Goal: Transaction & Acquisition: Obtain resource

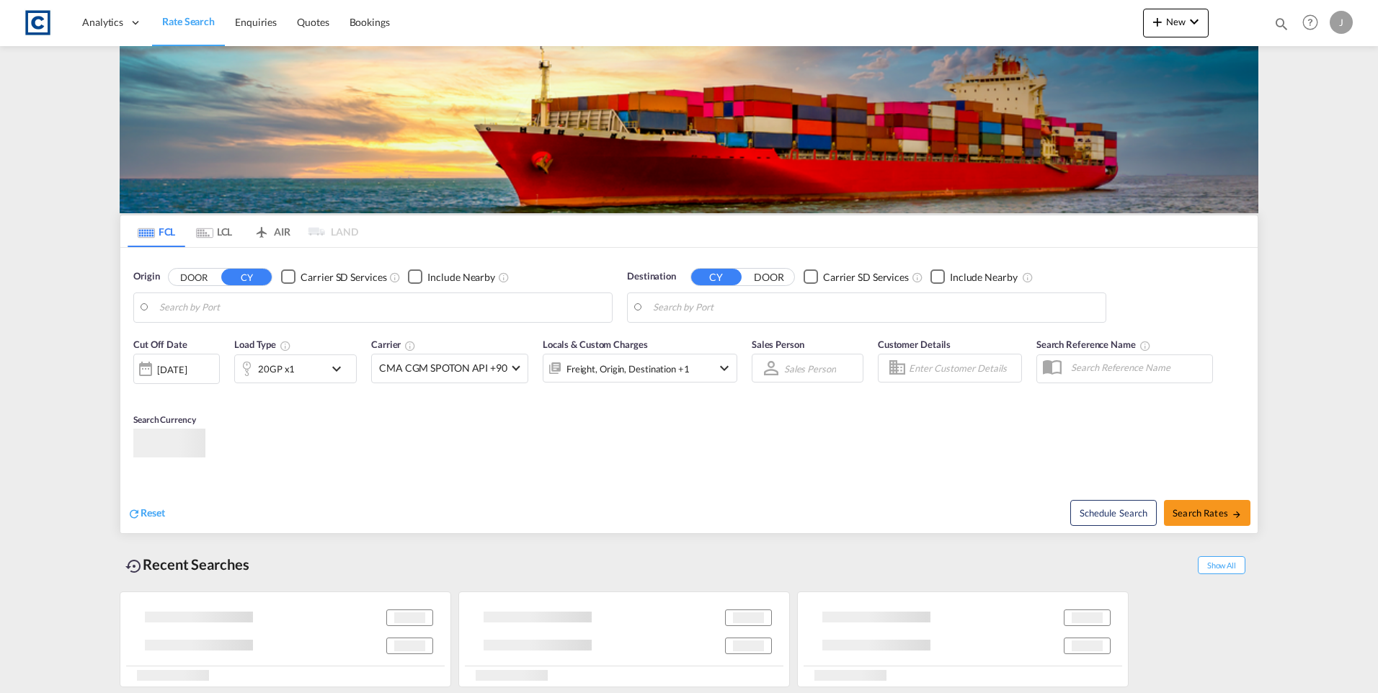
type input "GB-EX1, [GEOGRAPHIC_DATA]"
type input "Gebze, TRGEB"
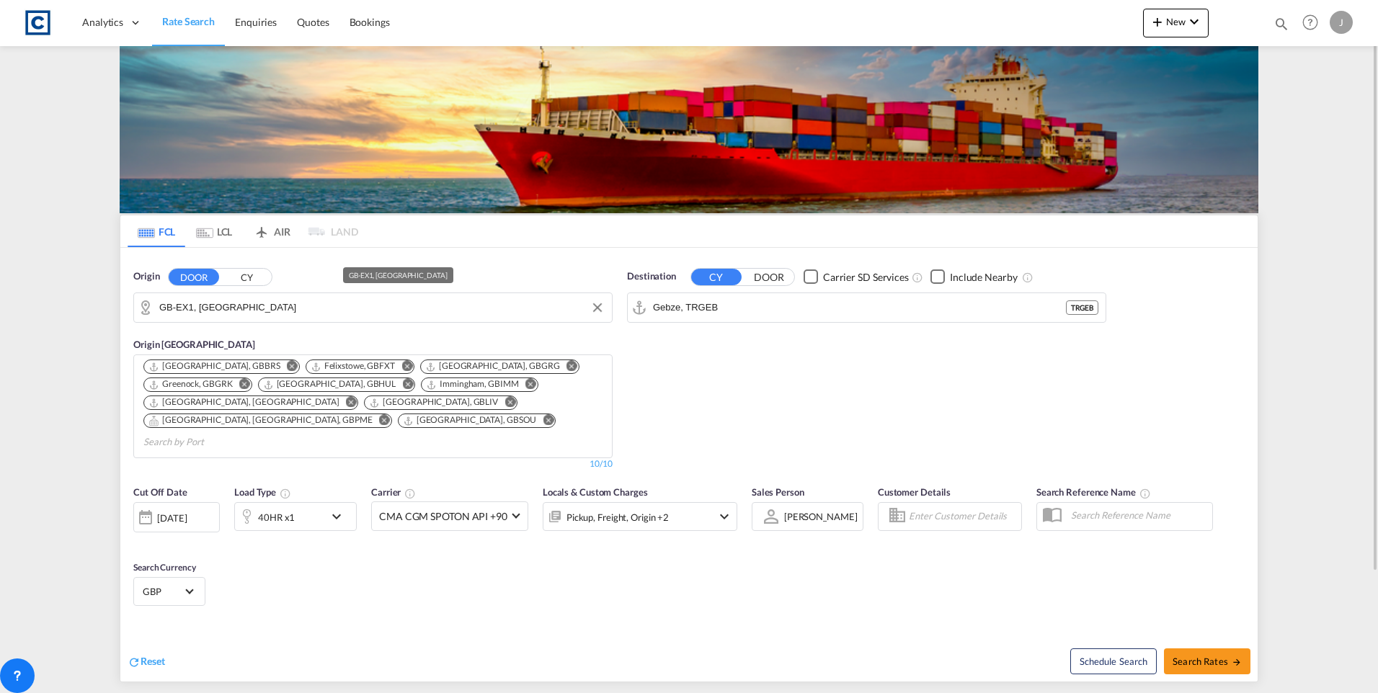
click at [230, 311] on input "GB-EX1, [GEOGRAPHIC_DATA]" at bounding box center [381, 308] width 445 height 22
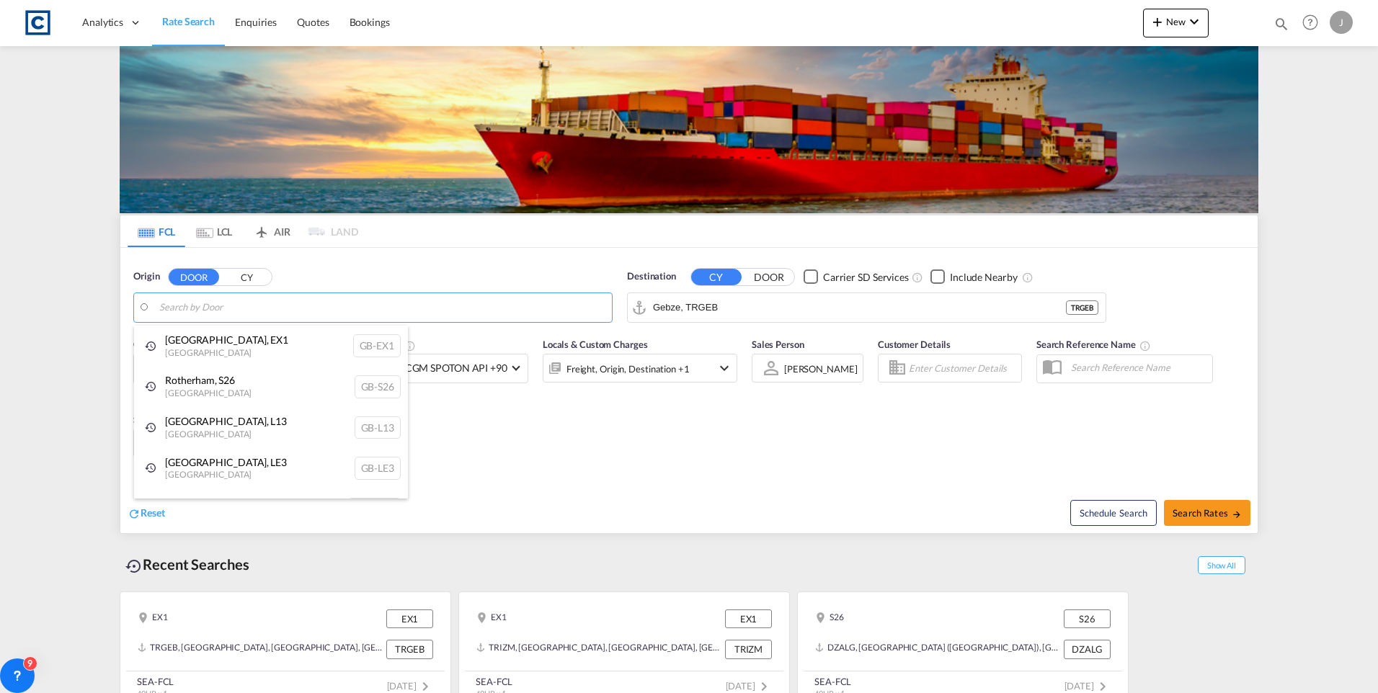
type input "b"
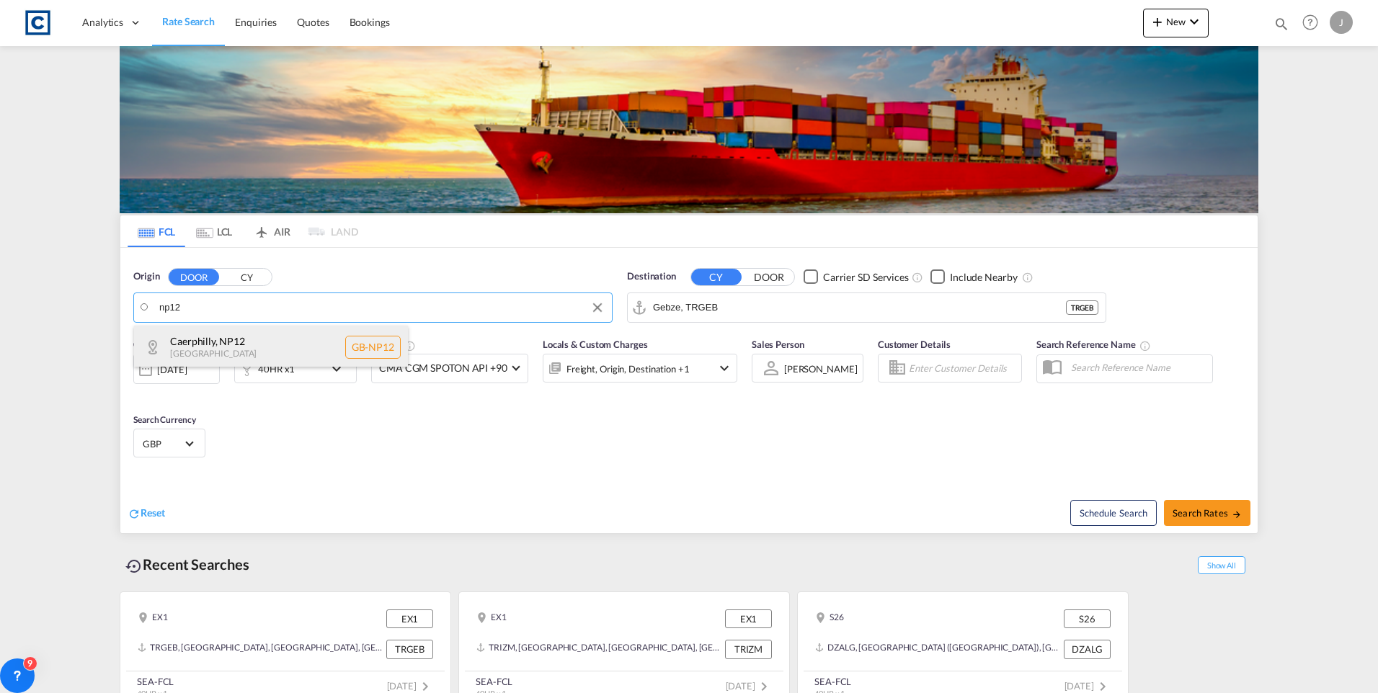
click at [253, 342] on div "Caerphilly , NP12 [GEOGRAPHIC_DATA] [GEOGRAPHIC_DATA]-NP12" at bounding box center [271, 347] width 274 height 43
type input "GB-NP12, Caerphilly"
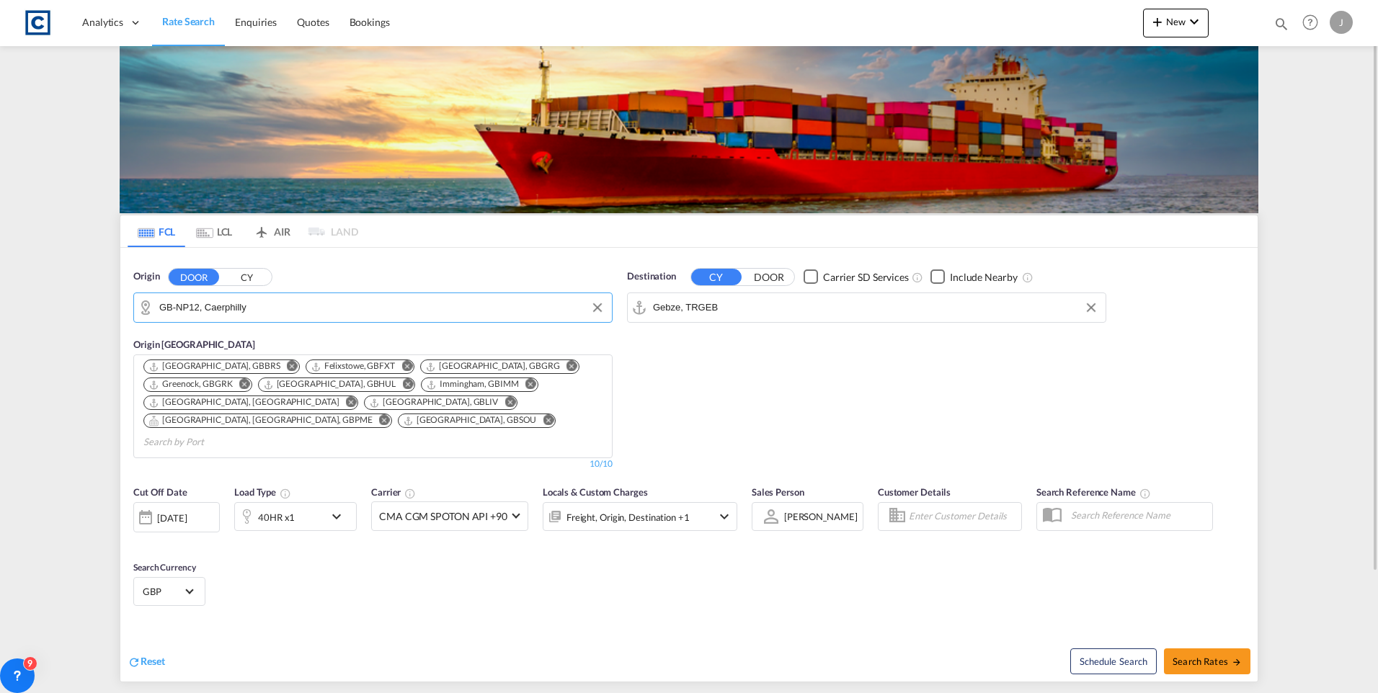
click at [773, 316] on input "Gebze, TRGEB" at bounding box center [875, 308] width 445 height 22
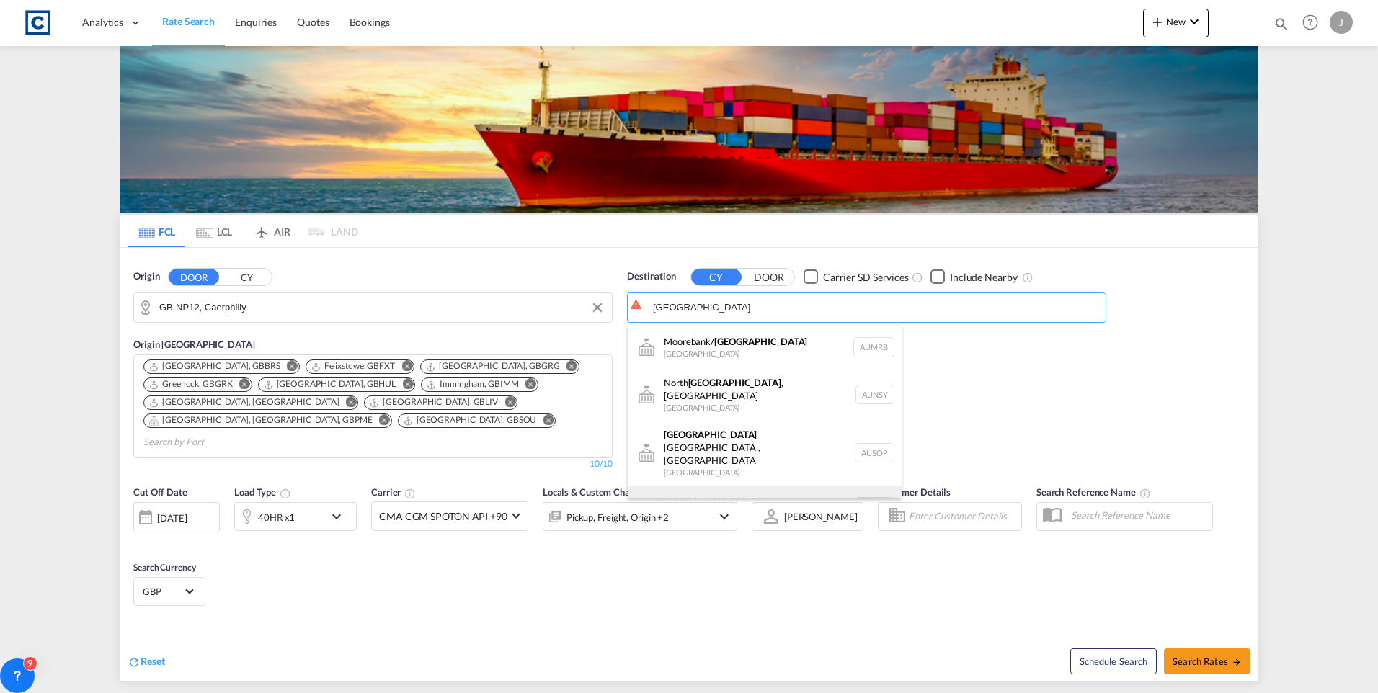
click at [726, 486] on div "[GEOGRAPHIC_DATA] [GEOGRAPHIC_DATA] AUSYD" at bounding box center [765, 507] width 274 height 43
type input "[GEOGRAPHIC_DATA], AUSYD"
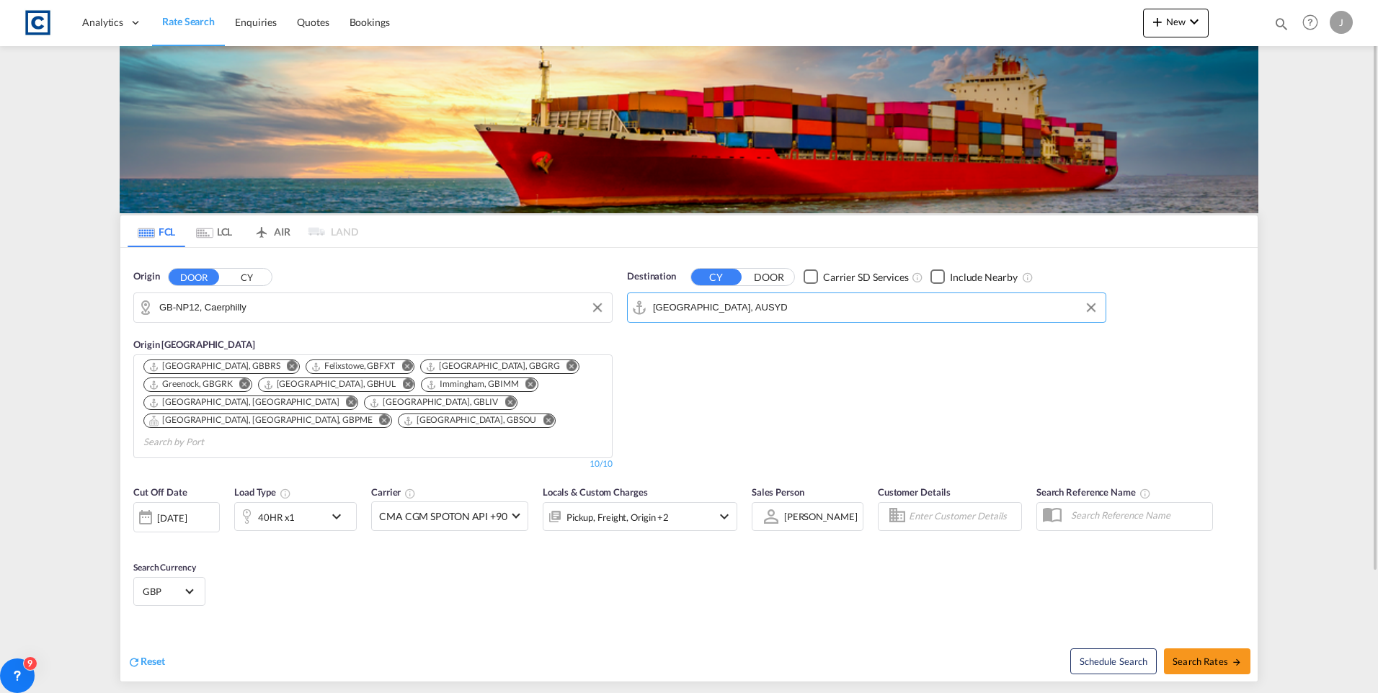
click at [324, 502] on div "40HR x1" at bounding box center [279, 516] width 89 height 29
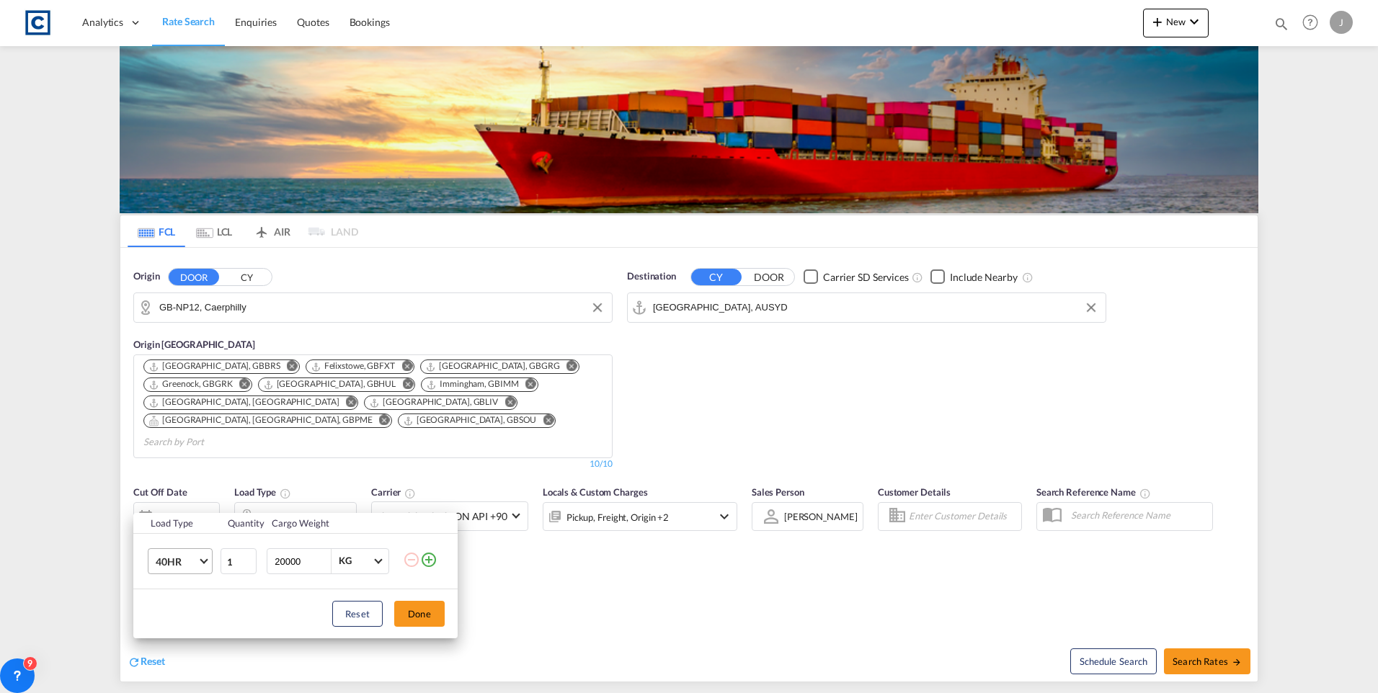
click at [187, 569] on span "40HR" at bounding box center [177, 562] width 42 height 14
click at [171, 485] on div "20GP" at bounding box center [168, 487] width 25 height 14
click at [1203, 644] on div "Load Type Quantity Cargo Weight 20GP 1 20000 KG KG Load type addition is restri…" at bounding box center [689, 346] width 1378 height 693
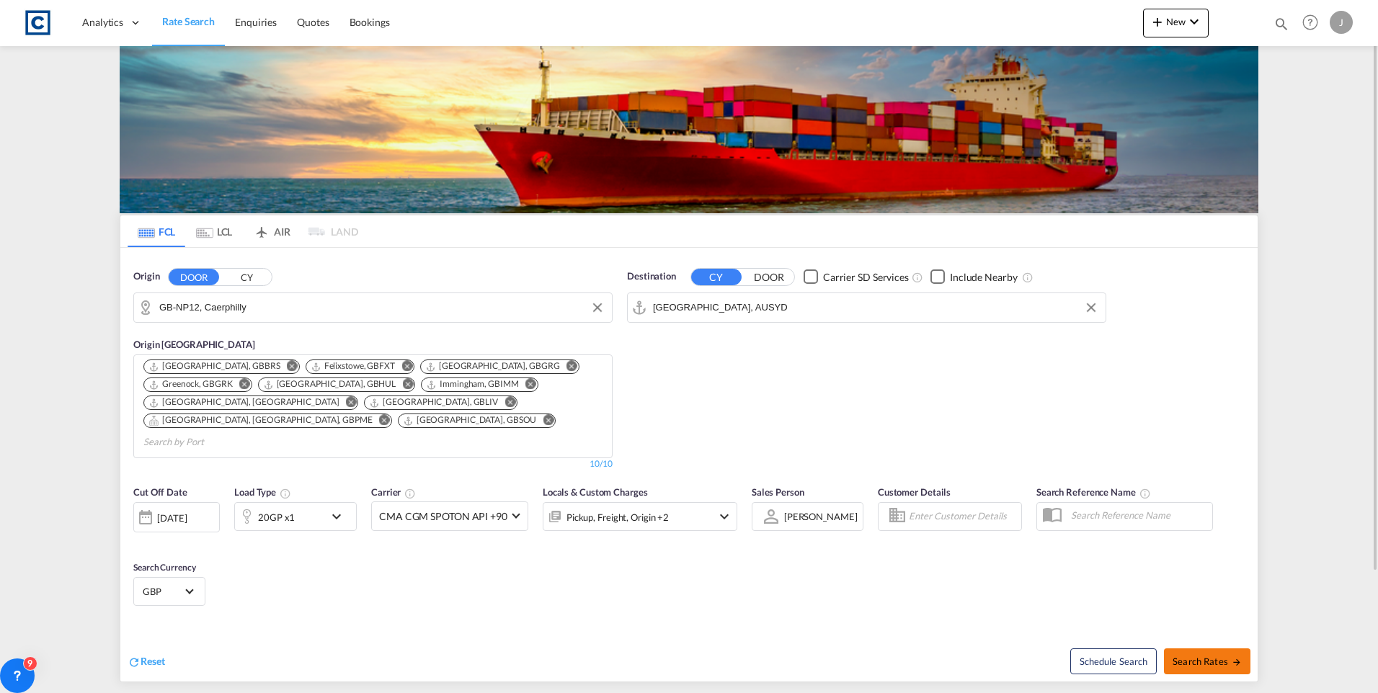
click at [1201, 649] on button "Search Rates" at bounding box center [1207, 662] width 86 height 26
type input "NP12 to AUSYD / [DATE]"
